Goal: Transaction & Acquisition: Purchase product/service

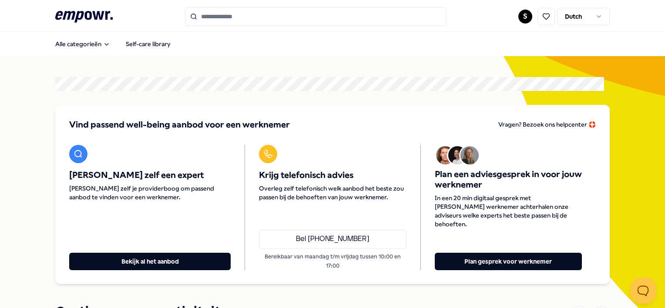
click at [290, 17] on input "Search for products, categories or subcategories" at bounding box center [315, 16] width 261 height 19
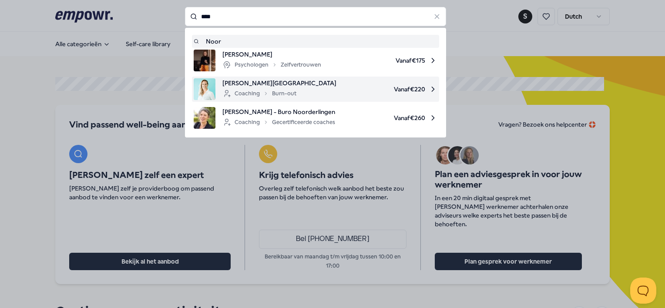
click at [262, 90] on div "Coaching Burn-out" at bounding box center [260, 93] width 74 height 10
type input "****"
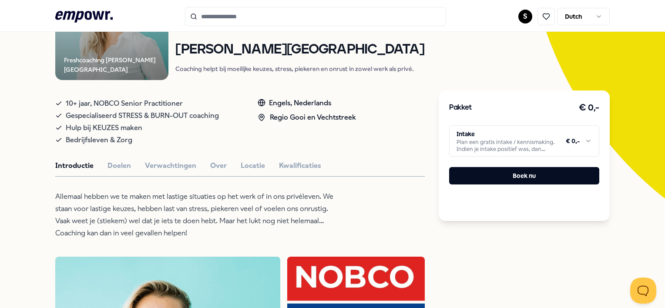
scroll to position [131, 0]
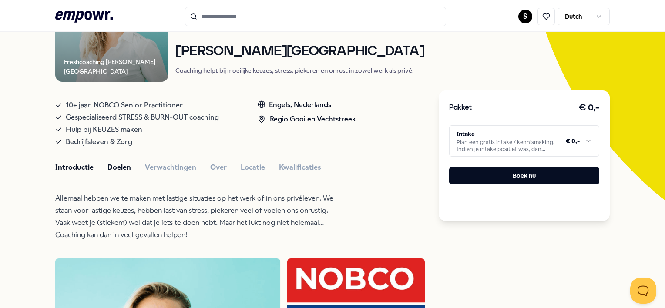
click at [116, 169] on button "Doelen" at bounding box center [120, 167] width 24 height 11
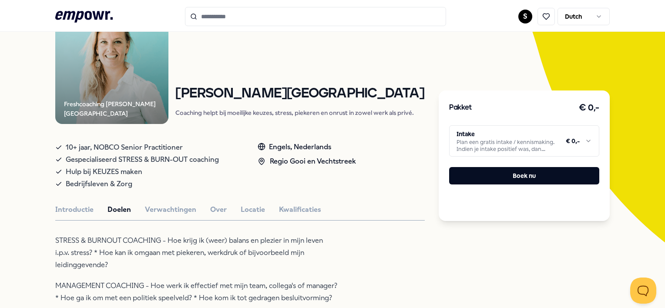
scroll to position [87, 0]
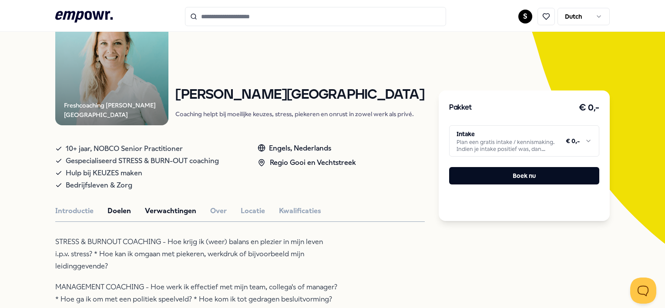
click at [163, 209] on button "Verwachtingen" at bounding box center [170, 211] width 51 height 11
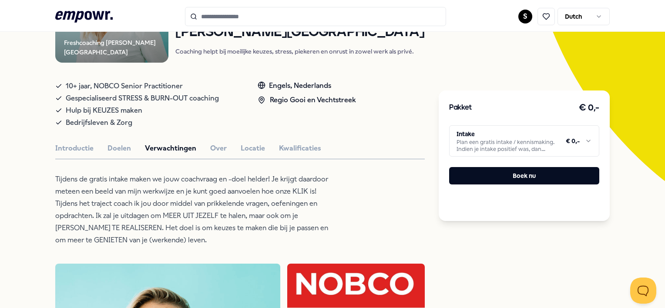
scroll to position [131, 0]
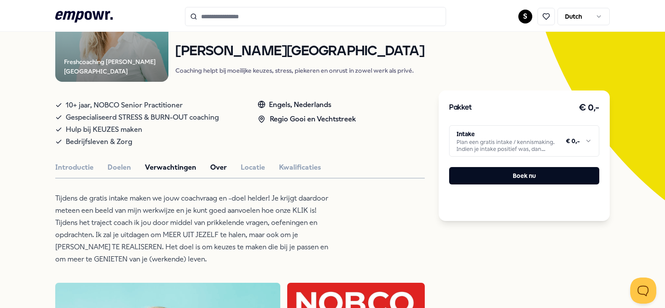
click at [218, 168] on button "Over" at bounding box center [218, 167] width 17 height 11
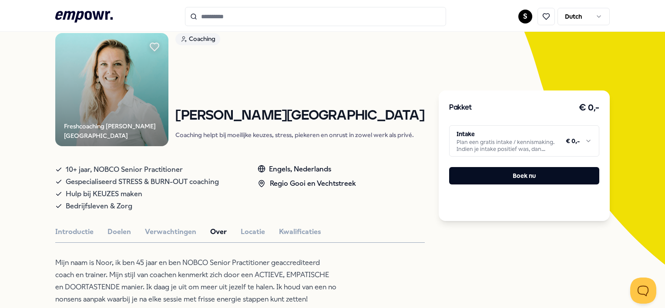
scroll to position [44, 0]
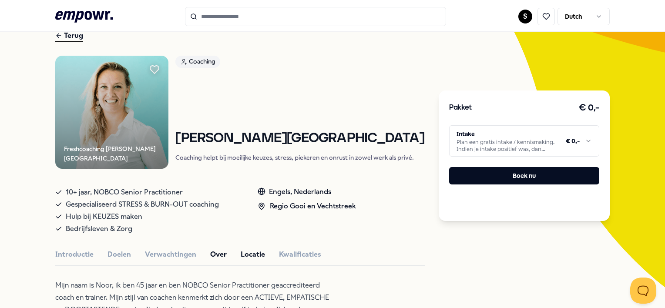
click at [255, 257] on button "Locatie" at bounding box center [253, 254] width 24 height 11
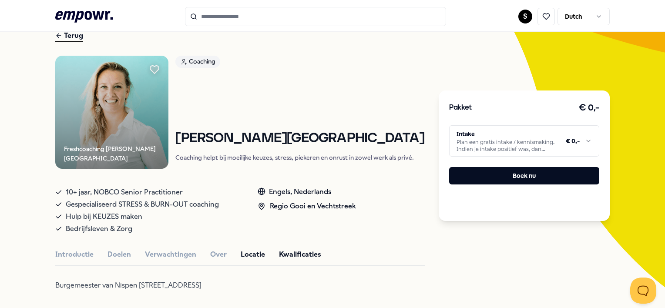
click at [292, 255] on button "Kwalificaties" at bounding box center [300, 254] width 42 height 11
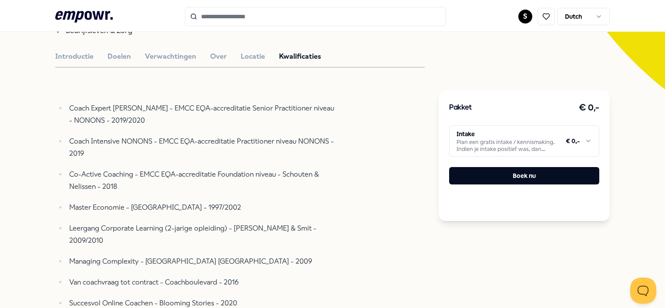
scroll to position [261, 0]
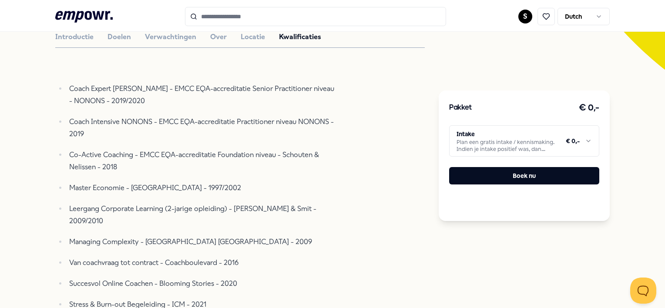
click at [515, 147] on html ".empowr-logo_svg__cls-1{fill:#03032f} S Dutch Alle categorieën Self-care librar…" at bounding box center [332, 154] width 665 height 308
click at [416, 226] on html ".empowr-logo_svg__cls-1{fill:#03032f} S Dutch Alle categorieën Self-care librar…" at bounding box center [332, 154] width 665 height 308
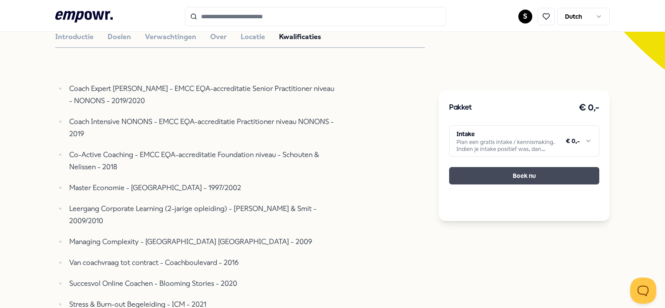
click at [510, 179] on button "Boek nu" at bounding box center [524, 175] width 150 height 17
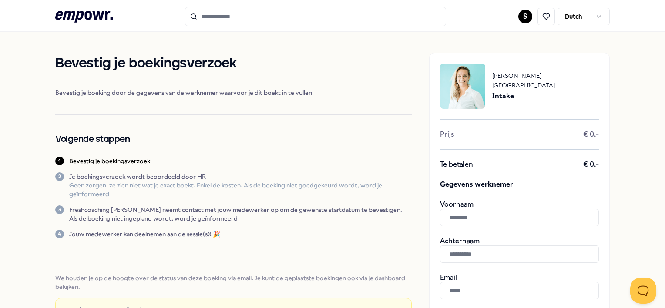
scroll to position [44, 0]
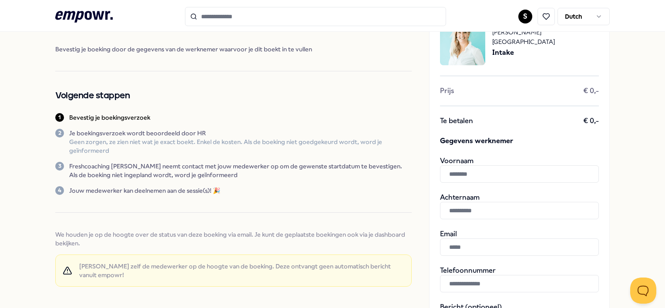
click at [469, 178] on input "text" at bounding box center [519, 173] width 159 height 17
type input "*****"
click at [481, 207] on input "text" at bounding box center [519, 210] width 159 height 17
type input "*********"
click at [472, 243] on input "text" at bounding box center [519, 247] width 159 height 17
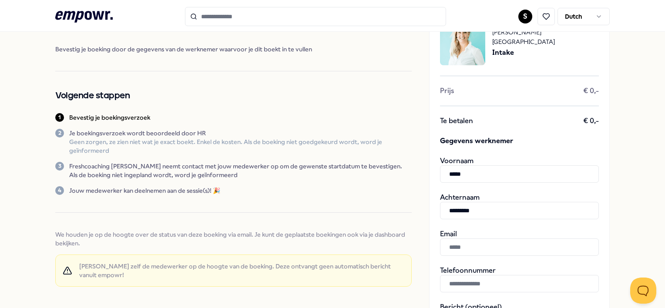
click at [462, 248] on input "text" at bounding box center [519, 247] width 159 height 17
click at [547, 270] on p "Invalid email address" at bounding box center [499, 267] width 118 height 9
click at [503, 250] on input "**" at bounding box center [519, 247] width 159 height 17
type input "**********"
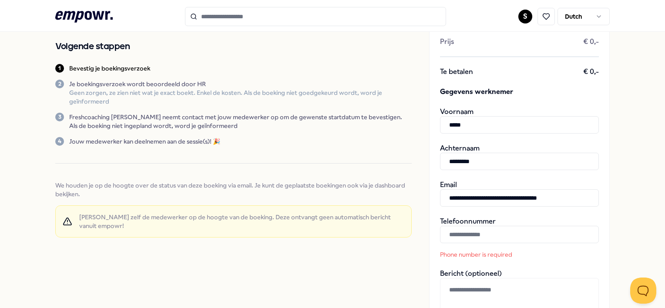
scroll to position [131, 0]
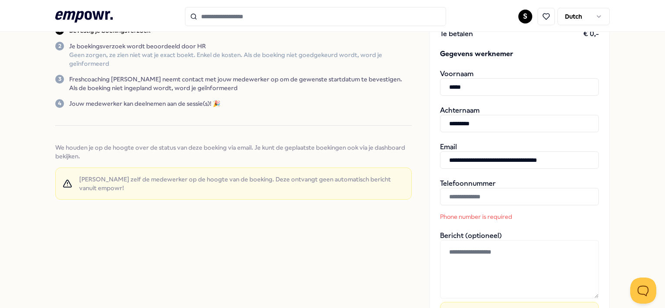
click at [534, 198] on input "text" at bounding box center [519, 196] width 159 height 17
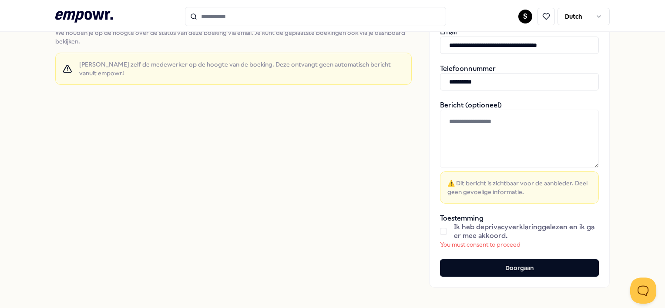
scroll to position [261, 0]
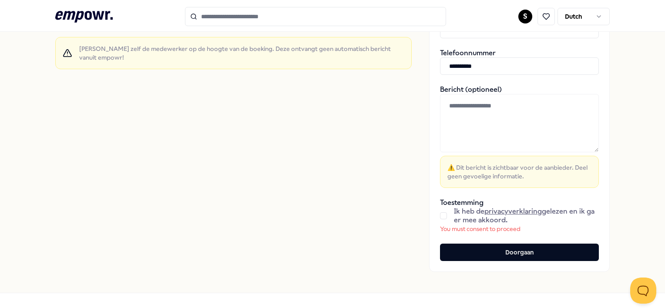
type input "**********"
click at [440, 218] on button "button" at bounding box center [443, 216] width 7 height 7
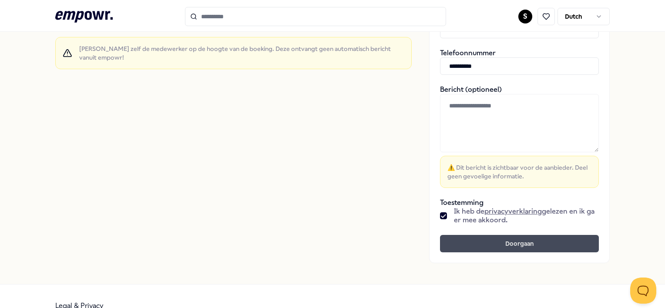
click at [475, 243] on button "Doorgaan" at bounding box center [519, 243] width 159 height 17
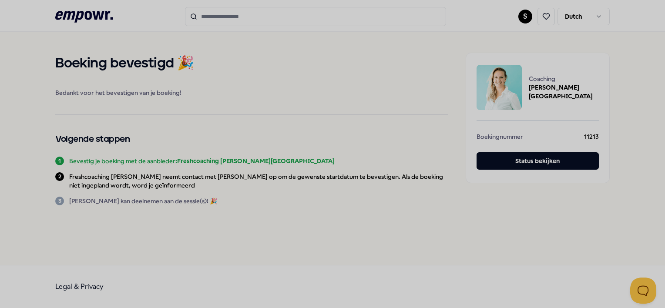
click at [219, 19] on div at bounding box center [332, 154] width 665 height 308
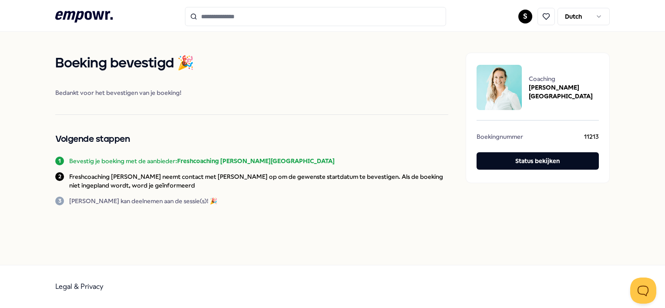
click at [315, 16] on input "Search for products, categories or subcategories" at bounding box center [315, 16] width 261 height 19
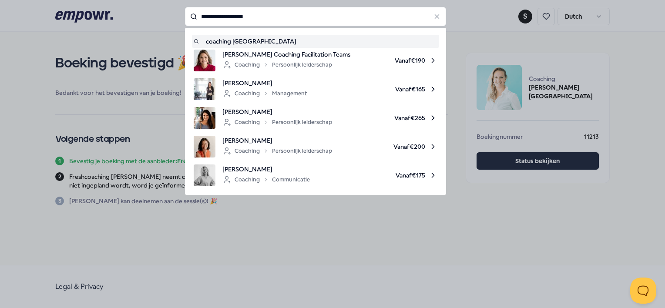
type input "**********"
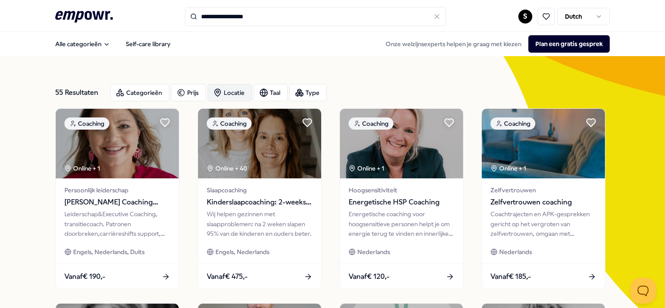
click at [236, 92] on div "Locatie" at bounding box center [230, 92] width 44 height 17
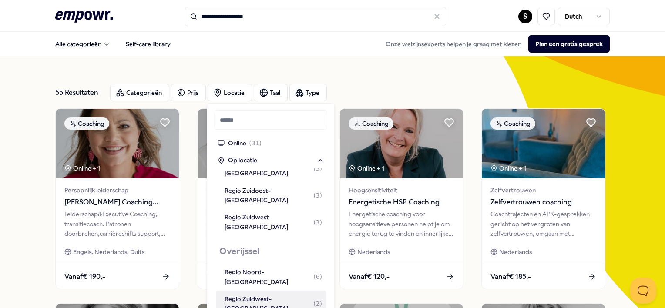
scroll to position [261, 0]
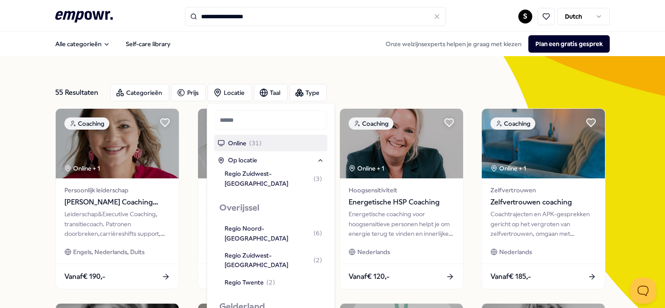
click at [260, 13] on input "**********" at bounding box center [315, 16] width 261 height 19
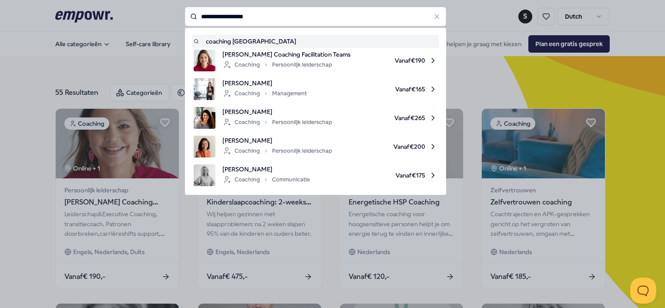
drag, startPoint x: 260, startPoint y: 13, endPoint x: 225, endPoint y: 19, distance: 35.9
click at [225, 19] on input "**********" at bounding box center [315, 16] width 261 height 19
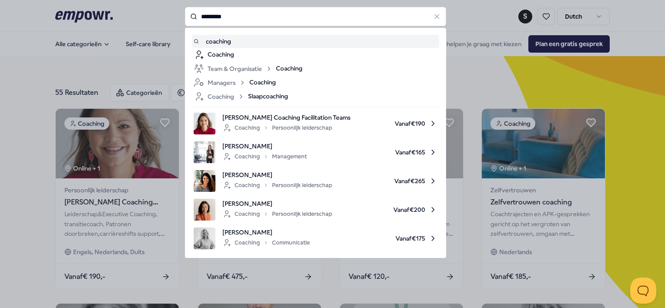
type input "********"
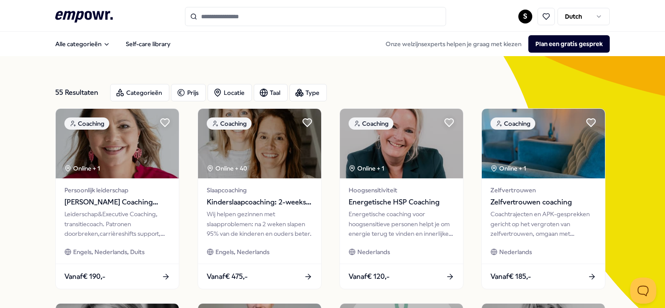
type input "********"
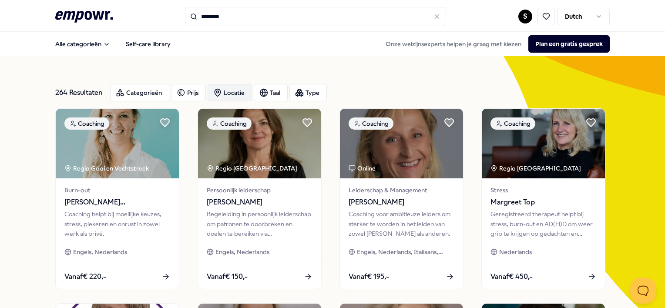
click at [233, 94] on div "Locatie" at bounding box center [230, 92] width 44 height 17
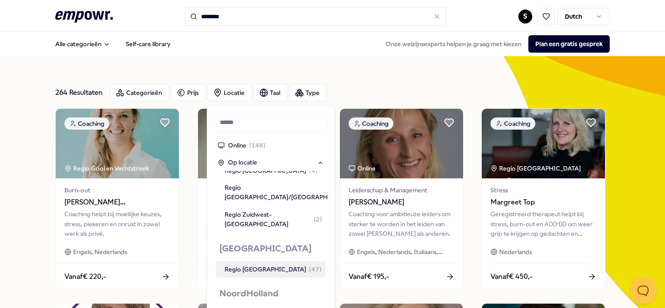
scroll to position [394, 0]
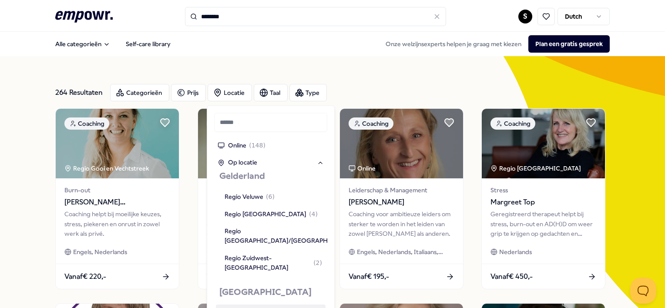
click at [258, 308] on div "Regio [GEOGRAPHIC_DATA] ( 47 )" at bounding box center [273, 313] width 97 height 10
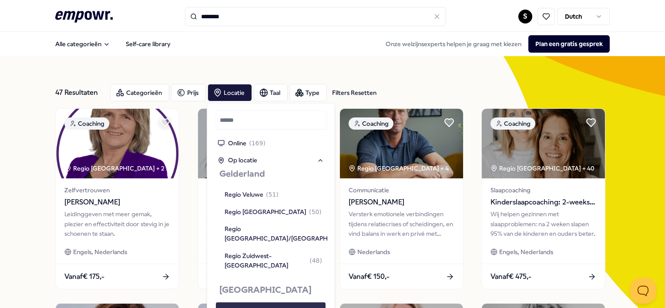
scroll to position [414, 0]
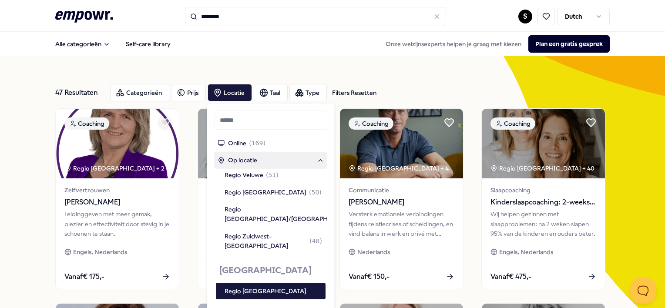
click at [273, 115] on input "text" at bounding box center [270, 120] width 113 height 19
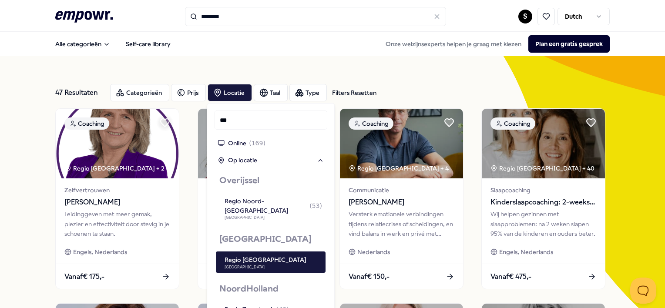
scroll to position [0, 0]
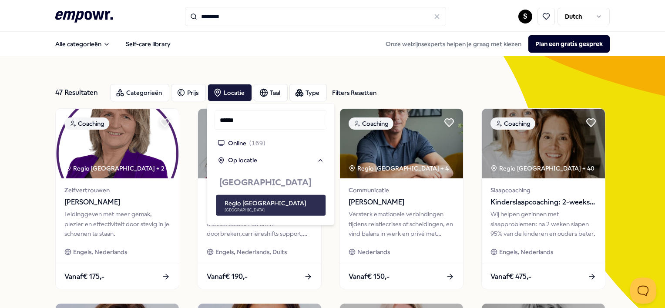
type input "******"
click at [280, 205] on div "Regio [GEOGRAPHIC_DATA] [GEOGRAPHIC_DATA]" at bounding box center [274, 206] width 98 height 14
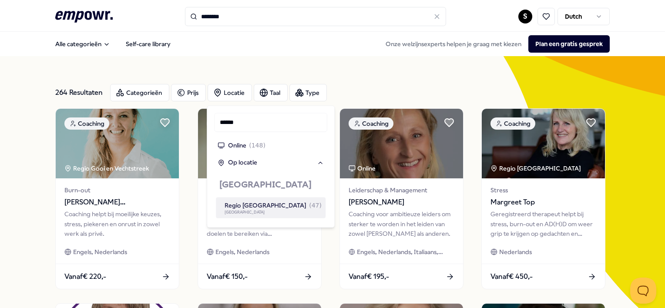
click at [279, 212] on span "[GEOGRAPHIC_DATA]" at bounding box center [274, 213] width 98 height 4
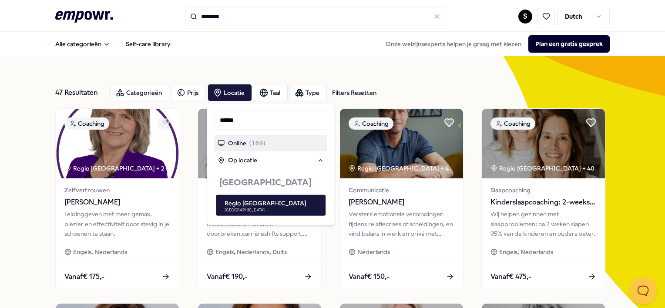
click at [392, 81] on div "47 Resultaten Filters Resetten Categorieën Prijs Locatie Taal Type Filters Rese…" at bounding box center [332, 92] width 554 height 31
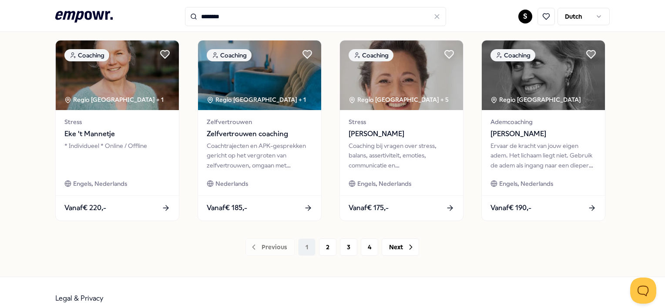
scroll to position [470, 0]
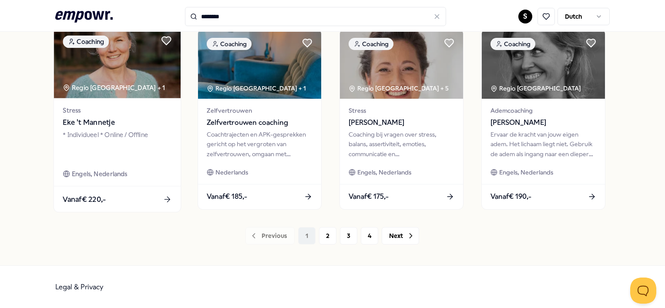
click at [87, 130] on div "* Individueel * Online / Offline" at bounding box center [117, 145] width 109 height 30
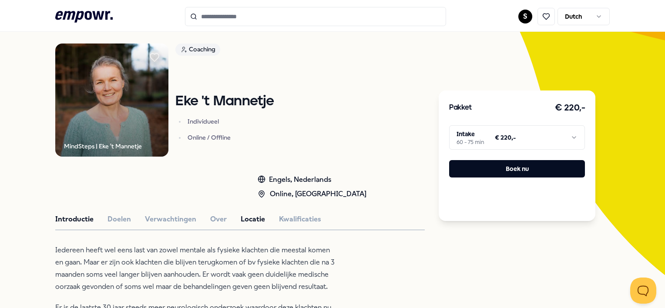
click at [256, 221] on button "Locatie" at bounding box center [253, 219] width 24 height 11
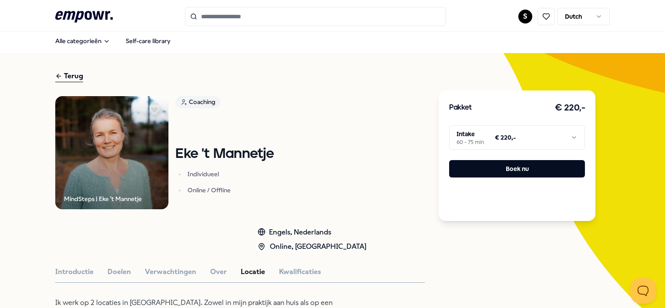
scroll to position [0, 0]
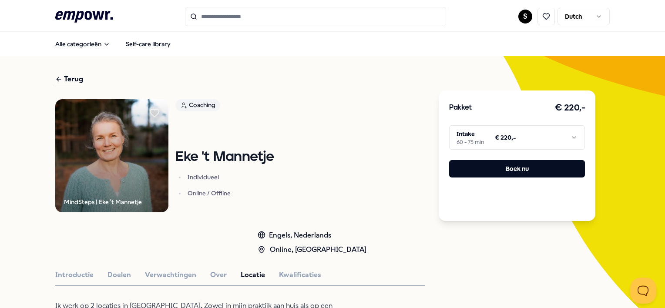
type input "********"
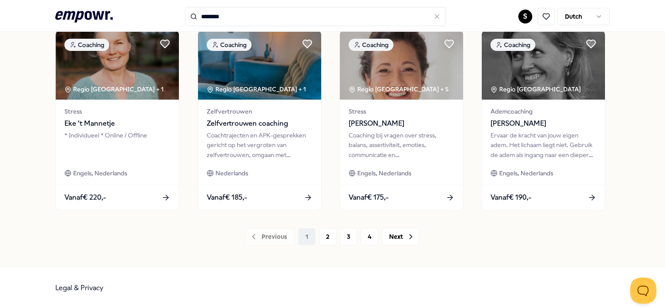
scroll to position [470, 0]
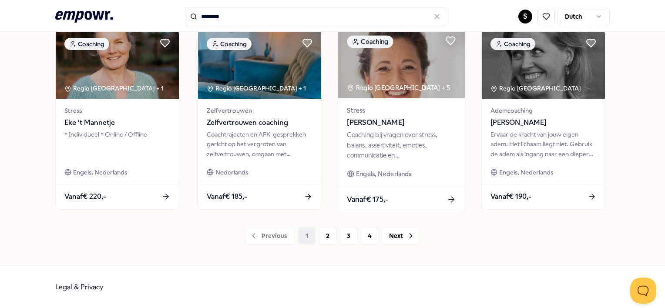
click at [414, 145] on div "Coaching bij vragen over stress, balans, assertiviteit, emoties, communicatie e…" at bounding box center [401, 145] width 109 height 30
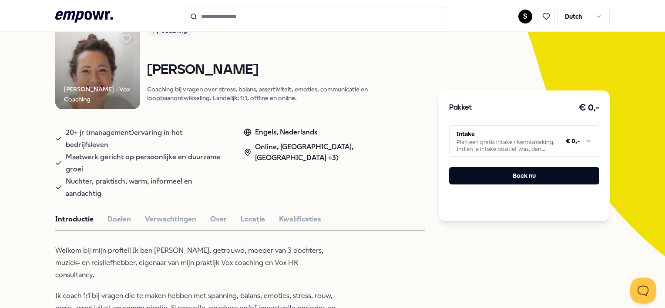
scroll to position [99, 0]
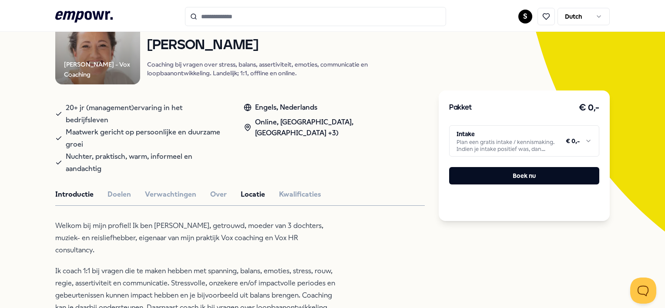
click at [260, 189] on button "Locatie" at bounding box center [253, 194] width 24 height 11
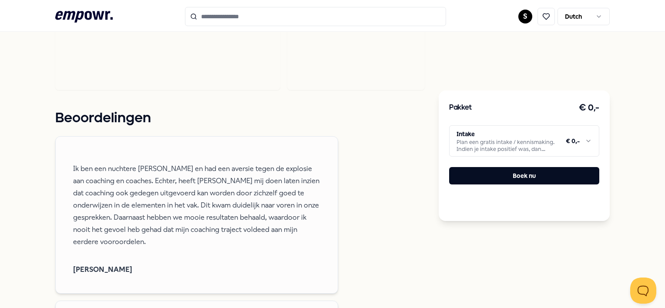
scroll to position [535, 0]
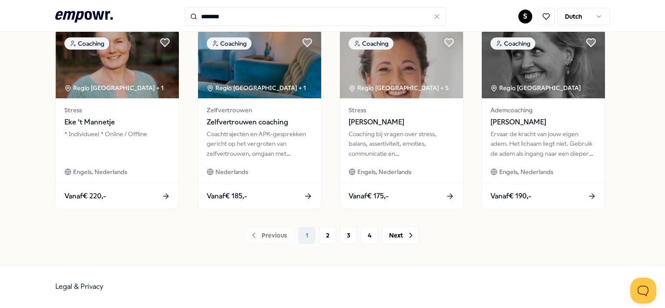
scroll to position [470, 0]
click at [329, 241] on button "2" at bounding box center [327, 235] width 17 height 17
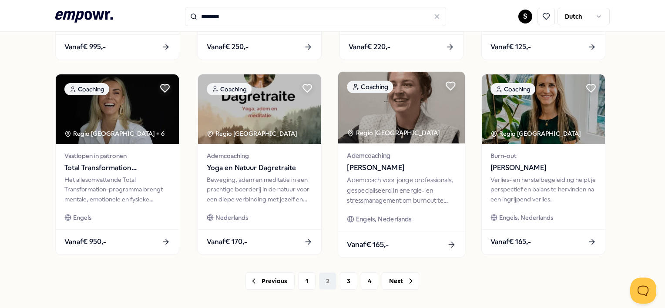
scroll to position [427, 0]
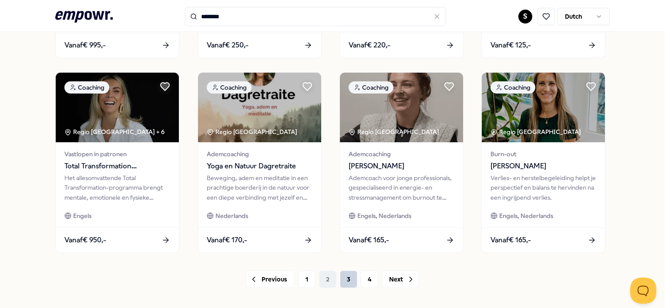
click at [348, 282] on button "3" at bounding box center [348, 279] width 17 height 17
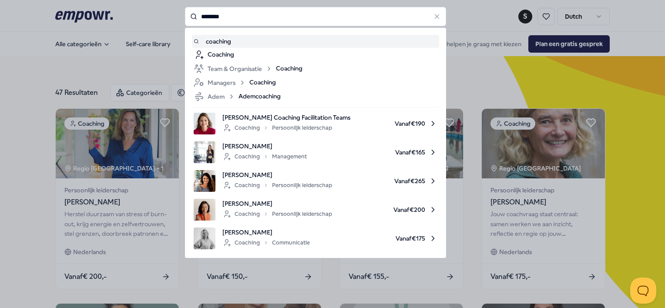
drag, startPoint x: 258, startPoint y: 16, endPoint x: 197, endPoint y: 16, distance: 61.4
click at [197, 16] on input "********" at bounding box center [315, 16] width 261 height 19
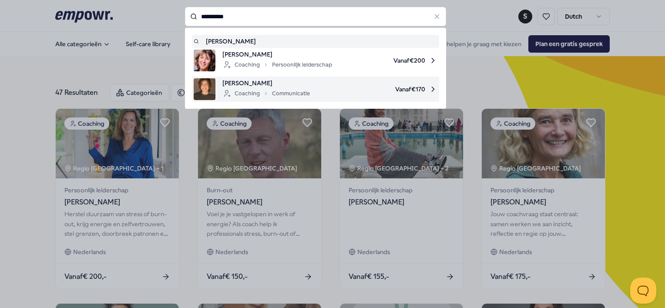
click at [268, 86] on span "[PERSON_NAME]" at bounding box center [267, 83] width 88 height 10
type input "*********"
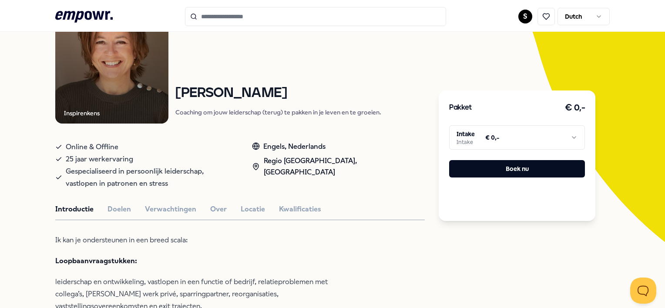
scroll to position [87, 0]
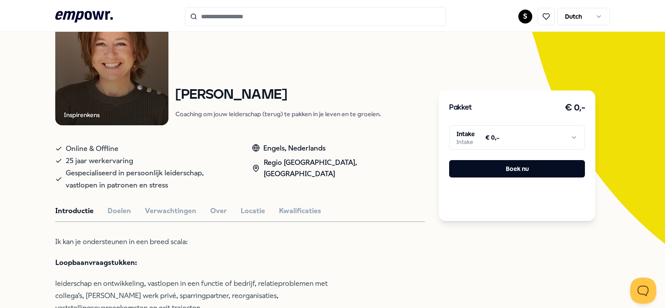
click at [117, 210] on button "Doelen" at bounding box center [120, 211] width 24 height 11
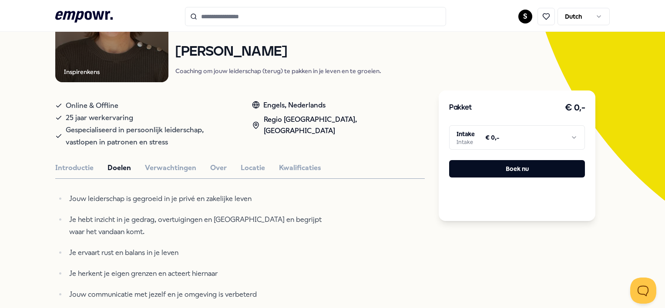
scroll to position [131, 0]
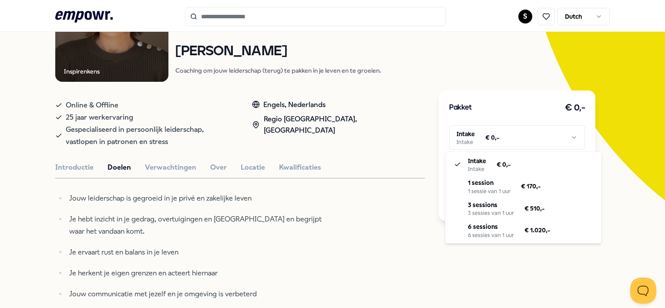
click at [572, 142] on html ".empowr-logo_svg__cls-1{fill:#03032f} S Dutch Alle categorieën Self-care librar…" at bounding box center [332, 154] width 665 height 308
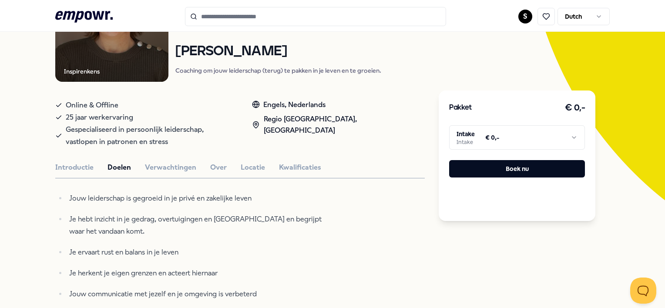
click at [320, 209] on html ".empowr-logo_svg__cls-1{fill:#03032f} S Dutch Alle categorieën Self-care librar…" at bounding box center [332, 154] width 665 height 308
click at [244, 167] on button "Locatie" at bounding box center [253, 167] width 24 height 11
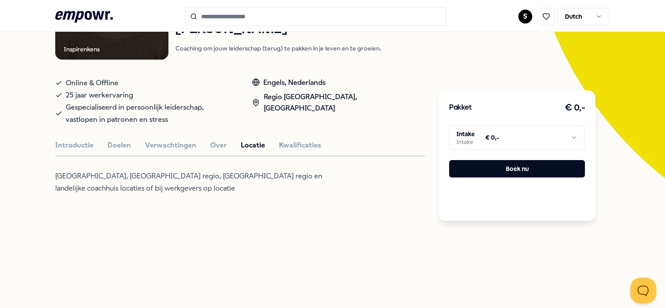
scroll to position [87, 0]
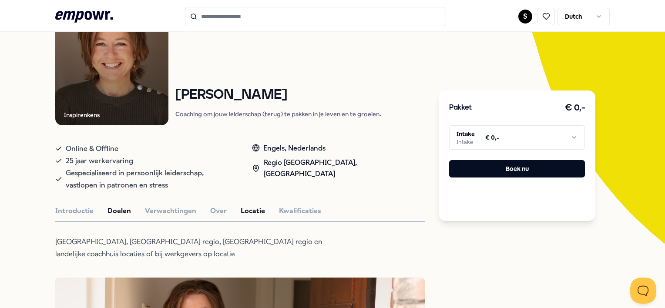
click at [126, 214] on button "Doelen" at bounding box center [120, 211] width 24 height 11
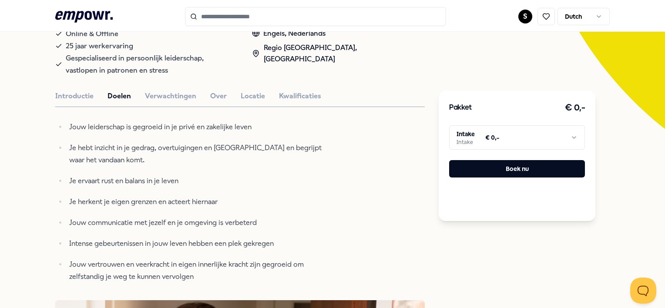
scroll to position [218, 0]
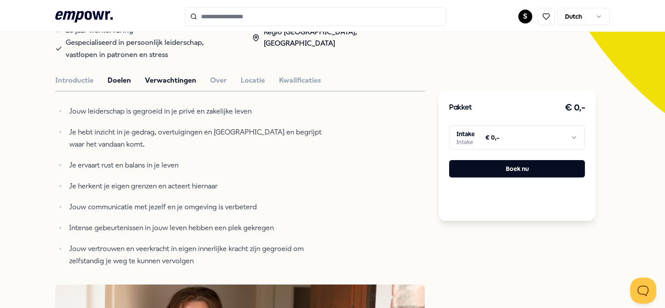
click at [177, 83] on button "Verwachtingen" at bounding box center [170, 80] width 51 height 11
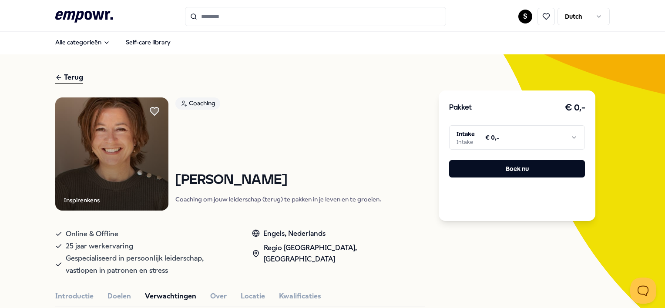
scroll to position [0, 0]
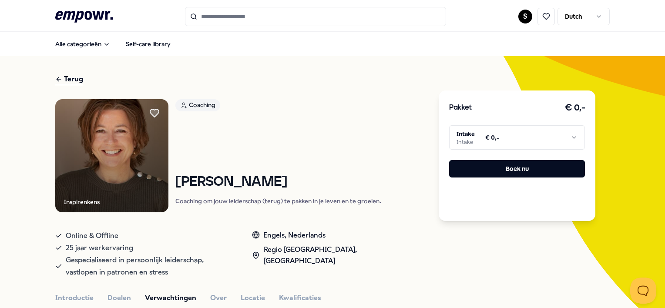
click at [296, 18] on input "Search for products, categories or subcategories" at bounding box center [315, 16] width 261 height 19
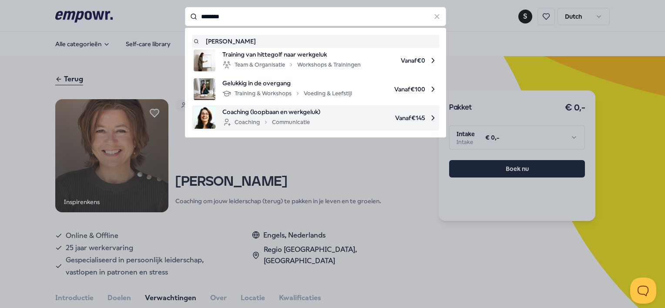
click at [281, 114] on span "Coaching (loopbaan en werkgeluk)" at bounding box center [272, 112] width 98 height 10
type input "*******"
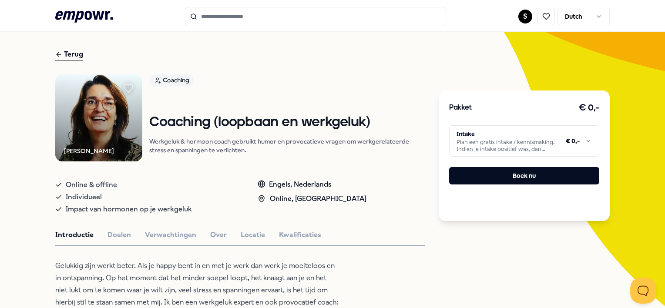
scroll to position [44, 0]
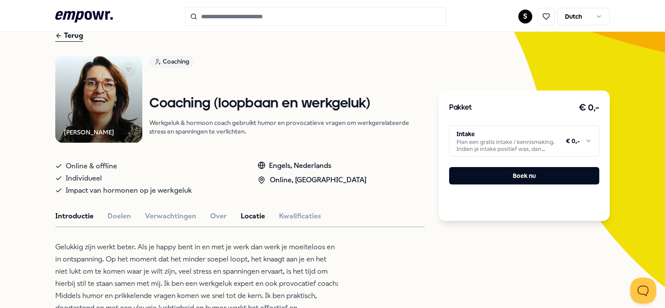
click at [246, 215] on button "Locatie" at bounding box center [253, 216] width 24 height 11
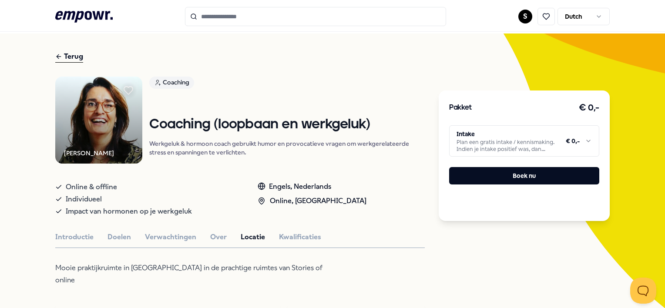
scroll to position [0, 0]
